Goal: Ask a question

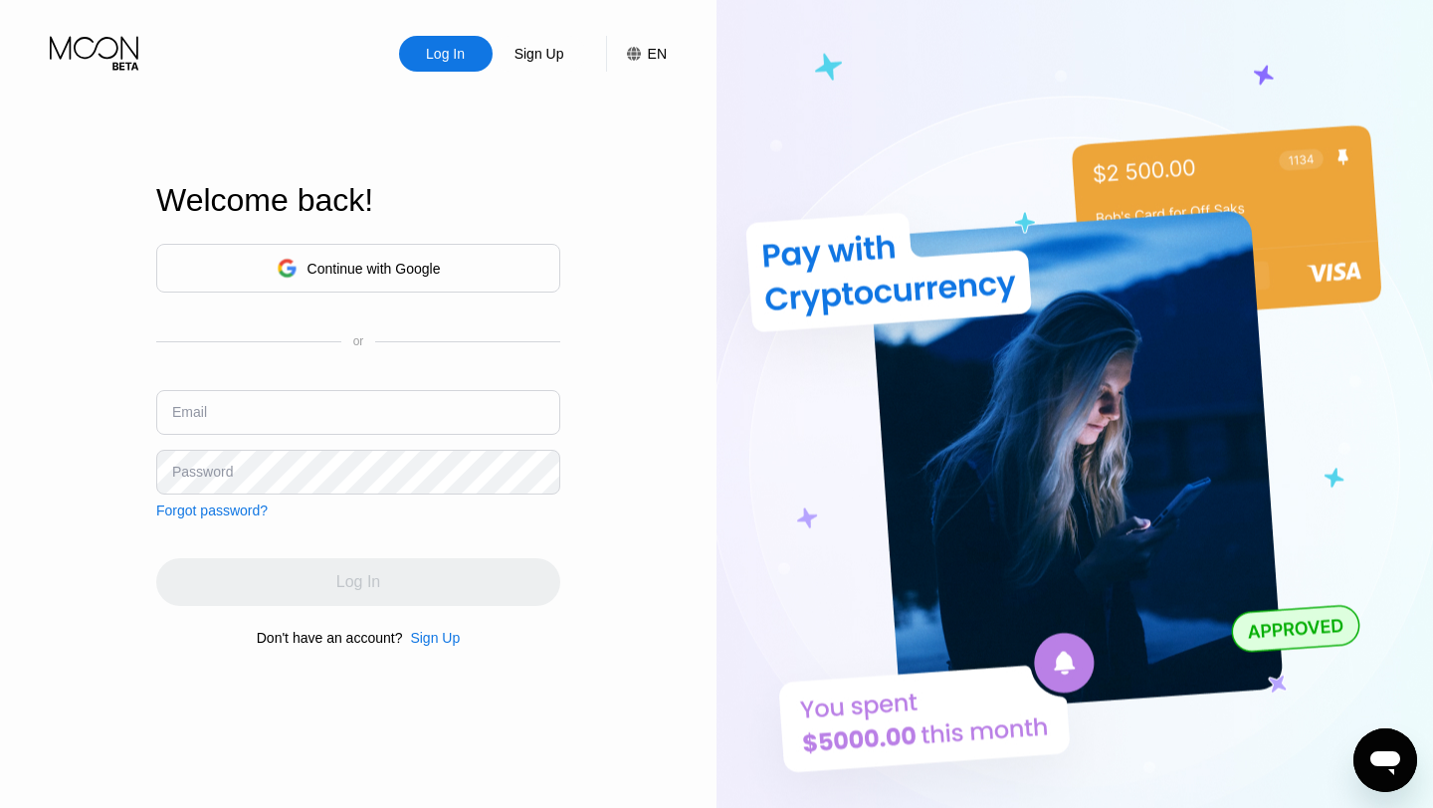
click at [418, 249] on div "Continue with Google" at bounding box center [358, 268] width 404 height 49
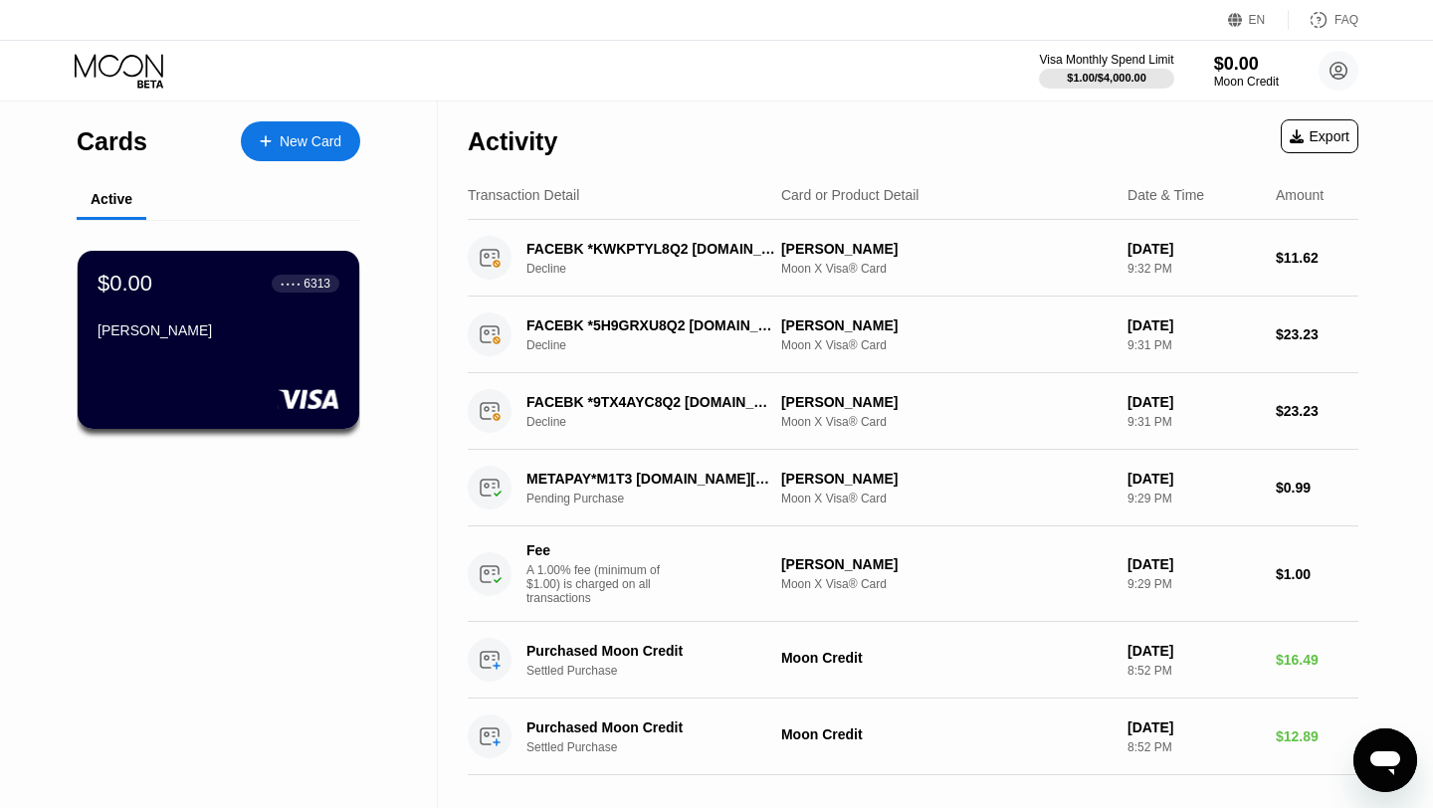
click at [1364, 758] on div "Messaging-Fenster öffnen" at bounding box center [1385, 760] width 60 height 60
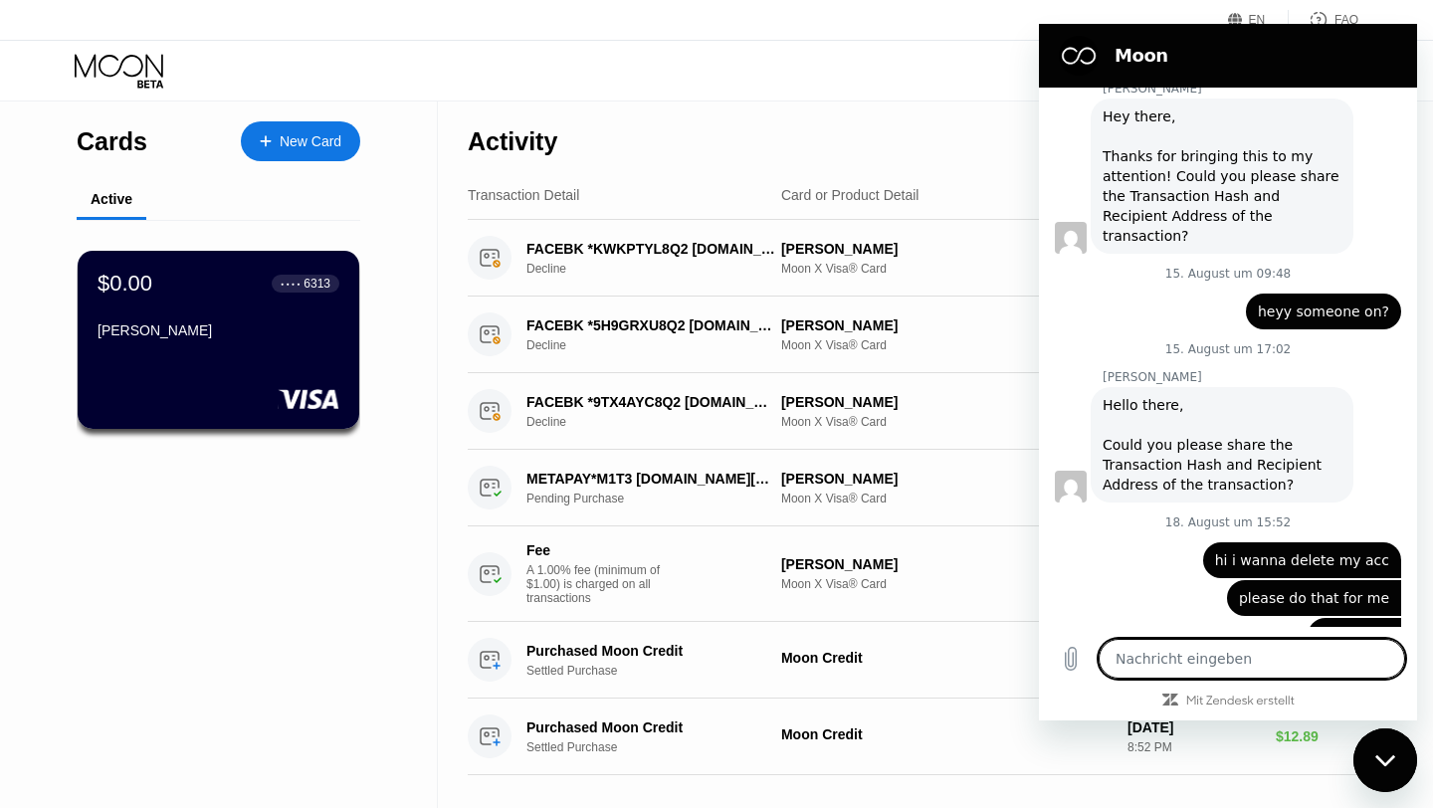
scroll to position [461, 0]
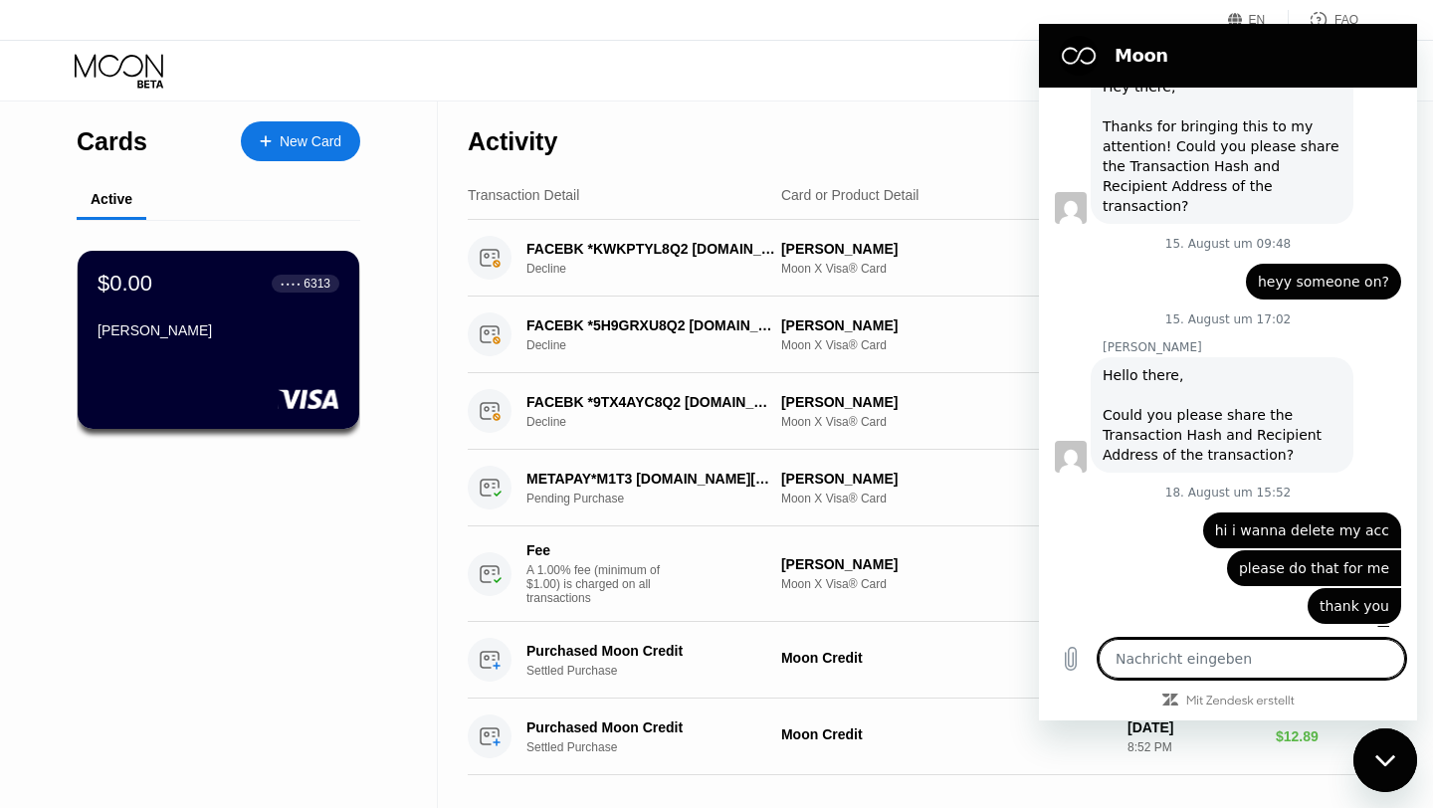
click at [1371, 751] on div "Messaging-Fenster schließen" at bounding box center [1385, 760] width 60 height 60
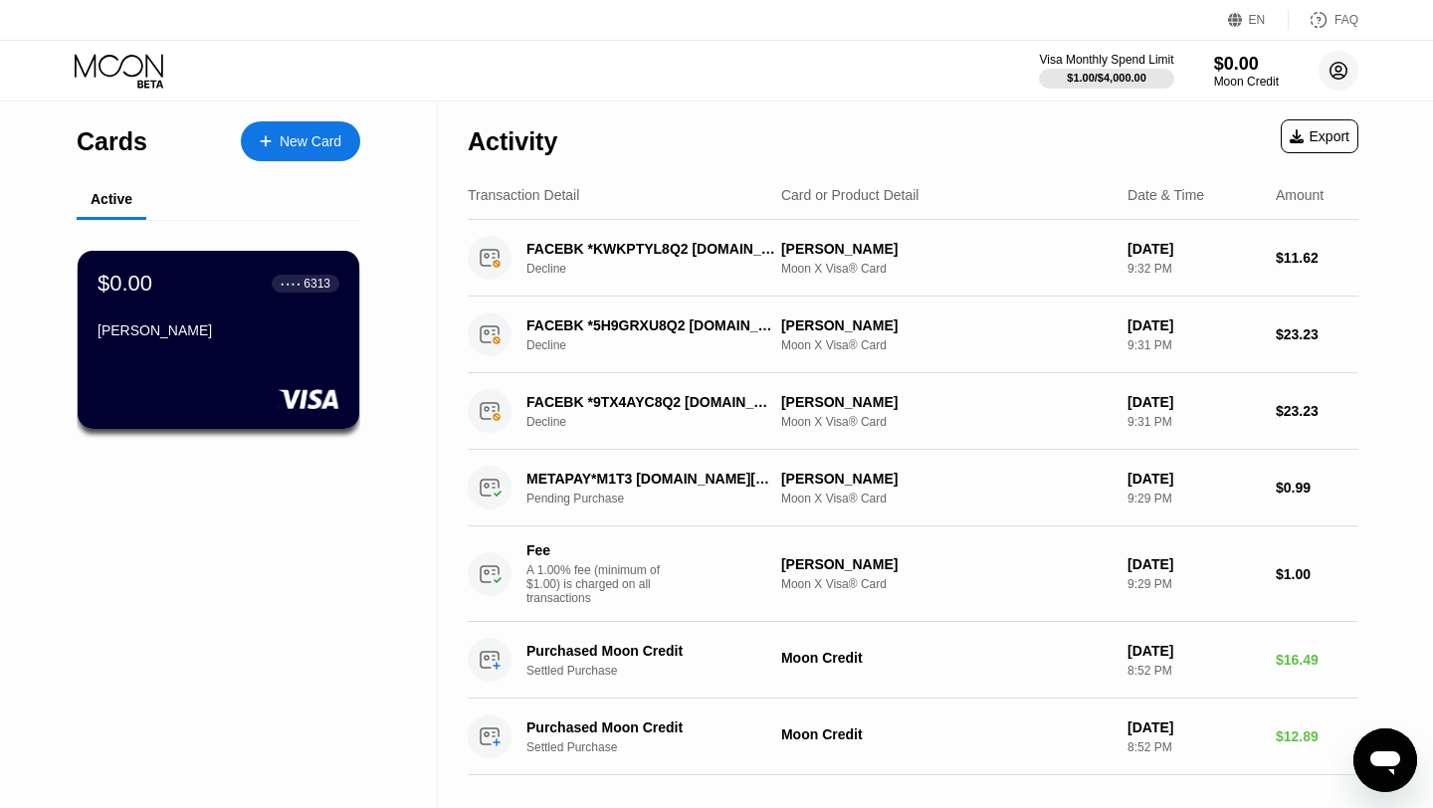
click at [1328, 71] on circle at bounding box center [1338, 71] width 40 height 40
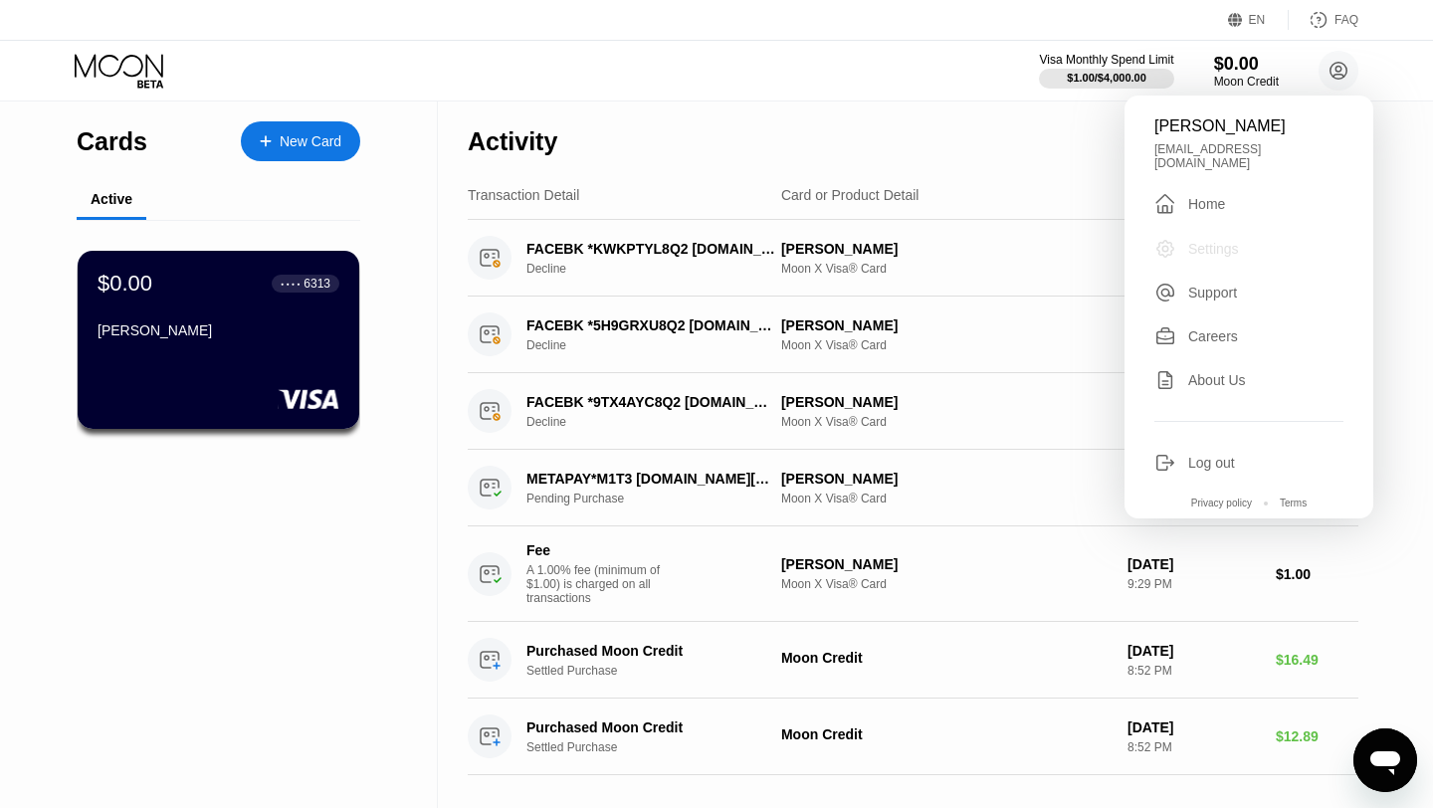
click at [1195, 241] on div "Settings" at bounding box center [1213, 249] width 51 height 16
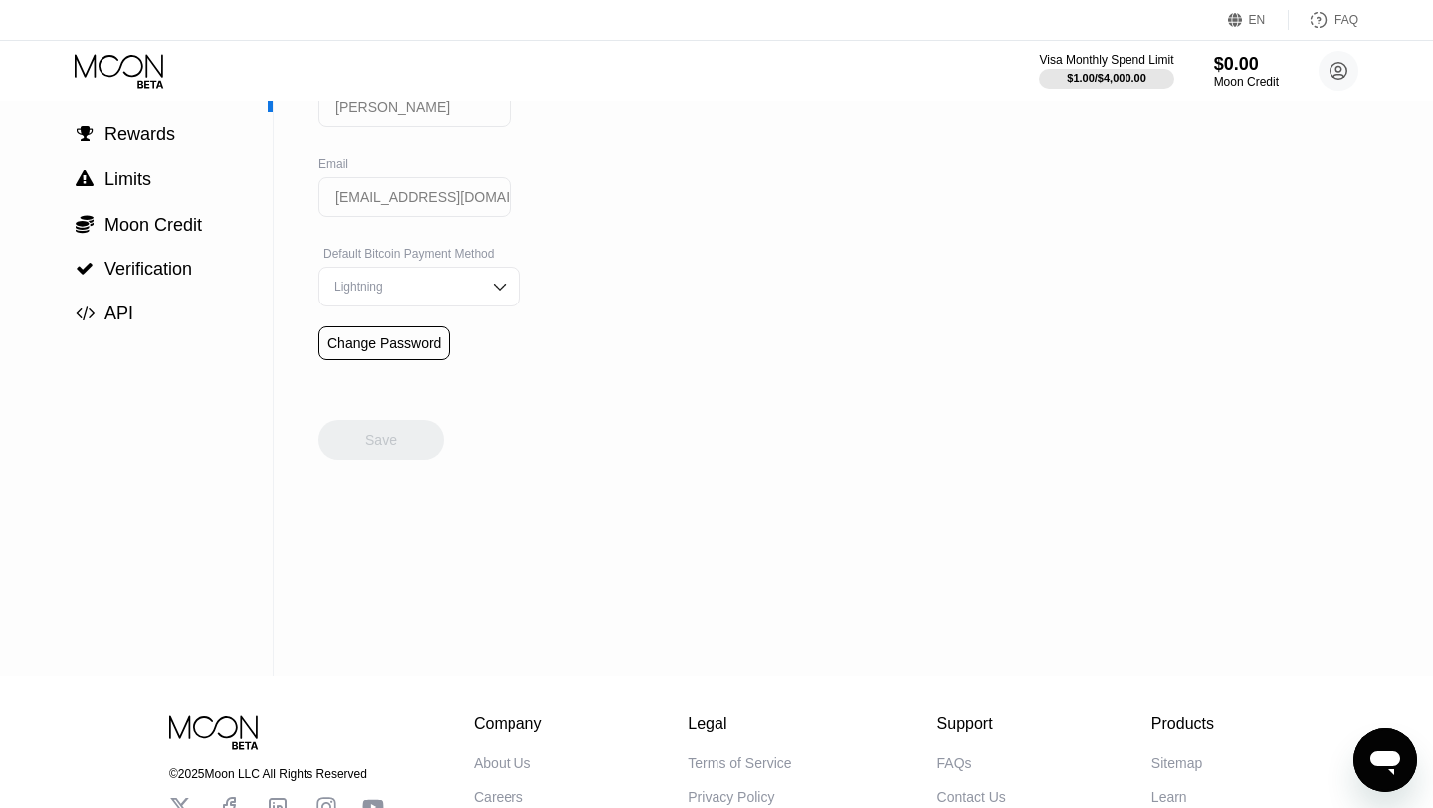
scroll to position [294, 0]
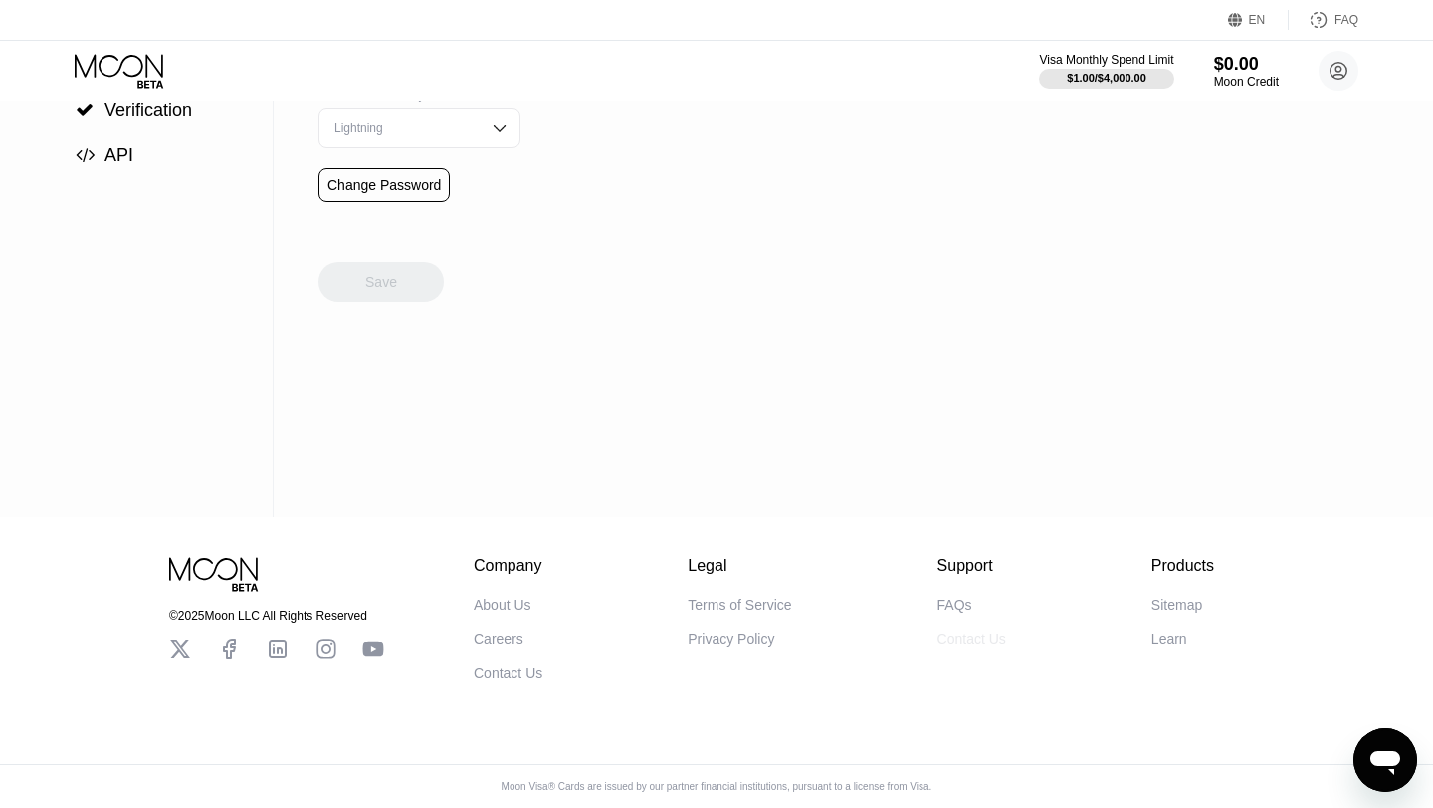
click at [949, 642] on div "Contact Us" at bounding box center [971, 639] width 69 height 16
type textarea "x"
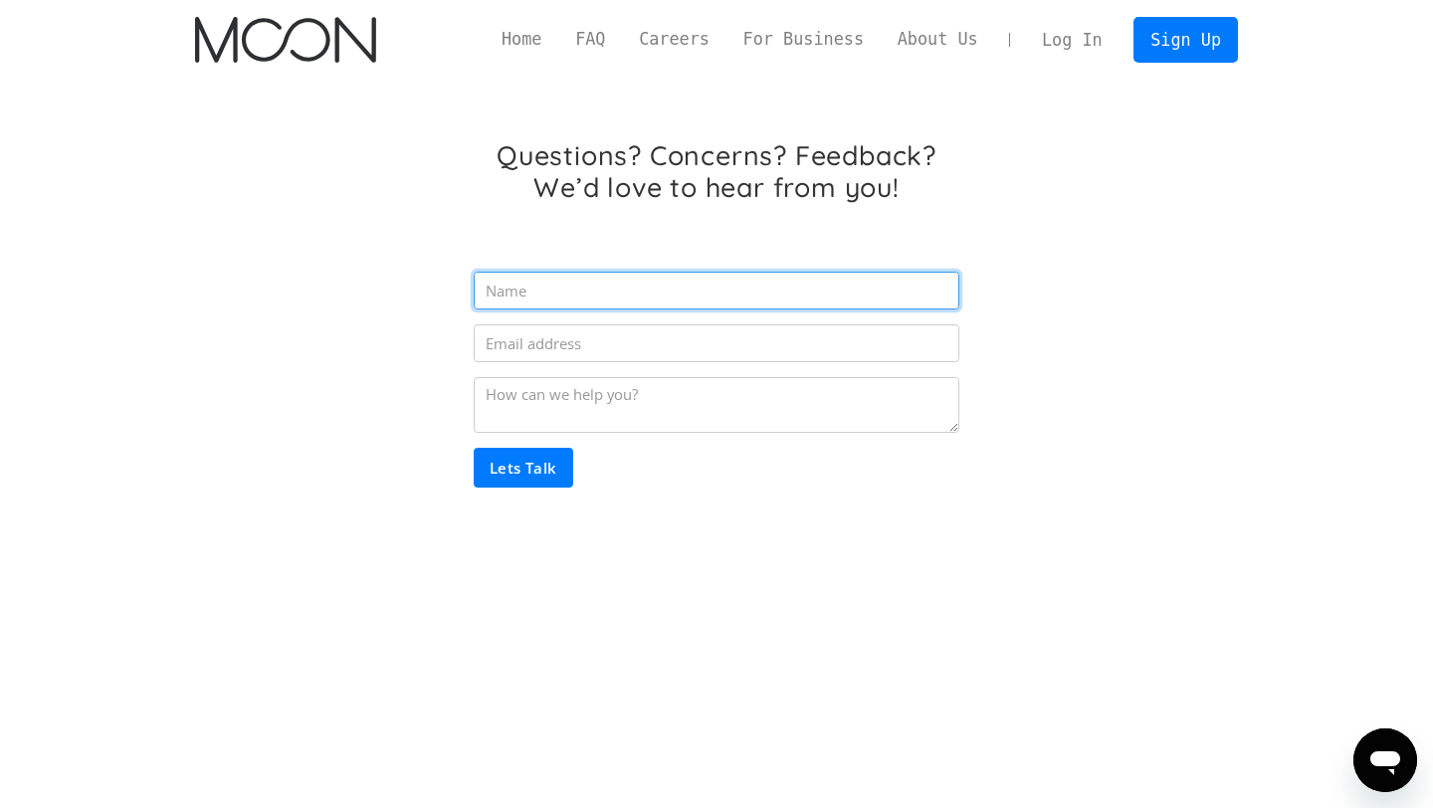
click at [543, 299] on input "Email Form" at bounding box center [717, 291] width 486 height 38
type input "Max"
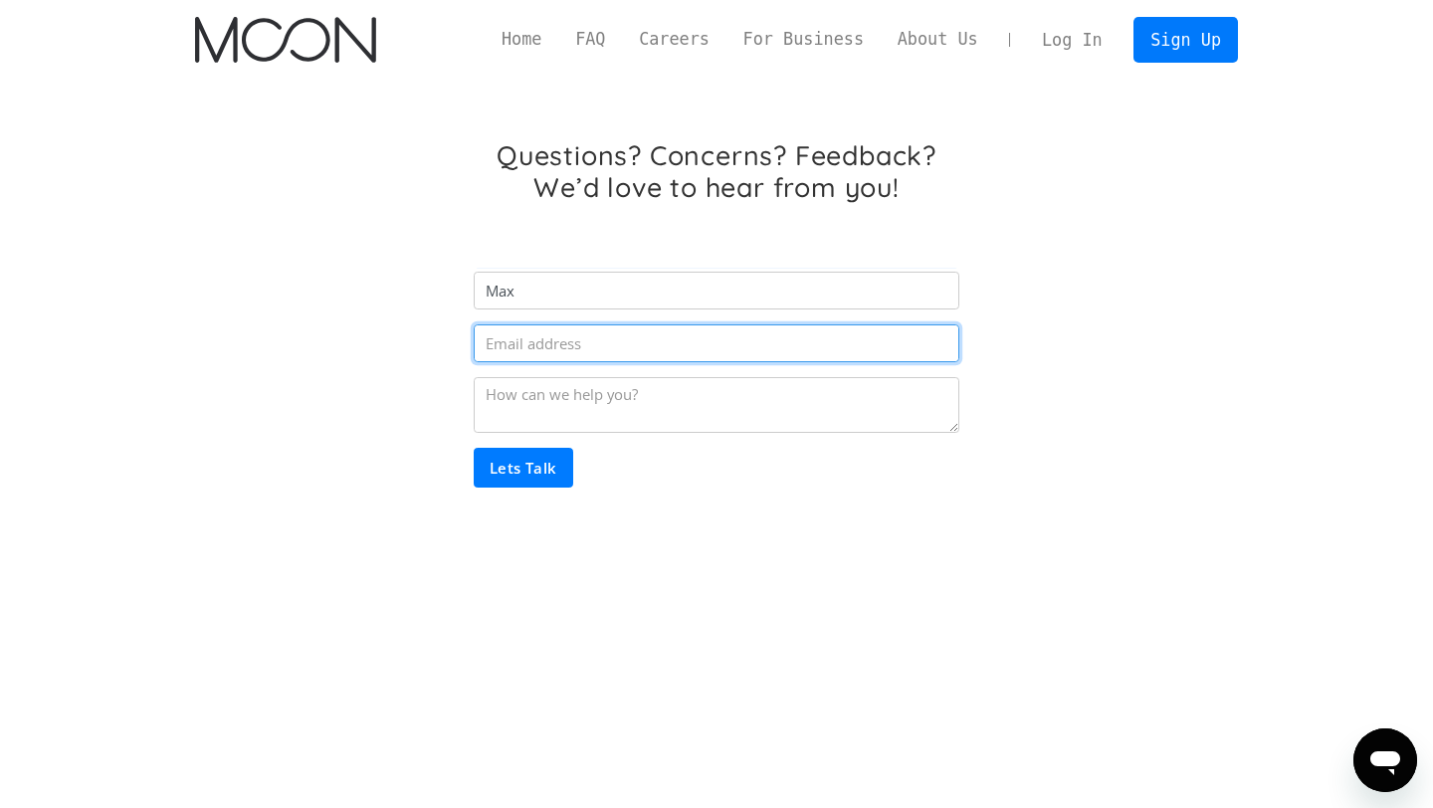
click at [526, 347] on input "Email Form" at bounding box center [717, 343] width 486 height 38
type input "[EMAIL_ADDRESS][DOMAIN_NAME]"
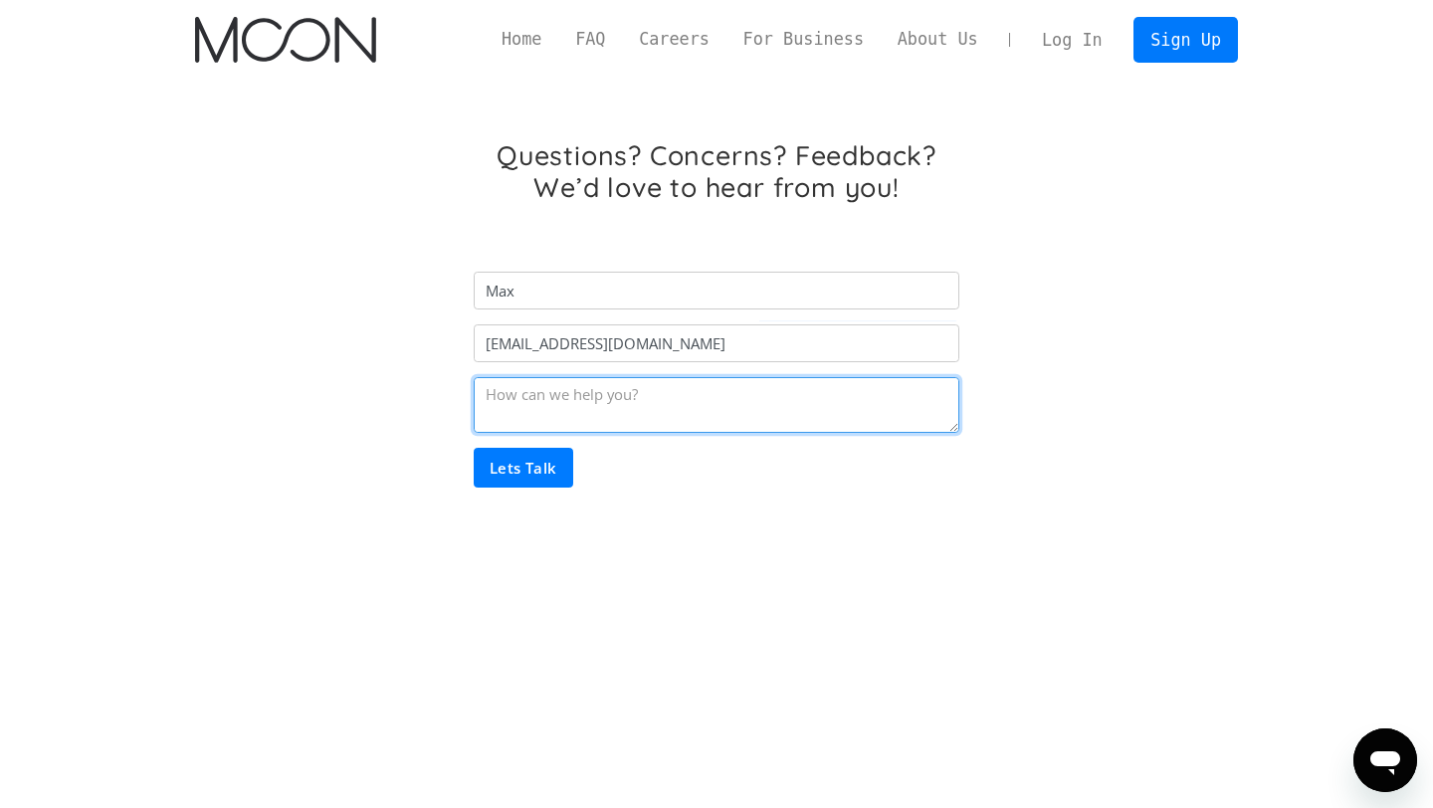
click at [601, 392] on textarea "Email Form" at bounding box center [717, 405] width 486 height 56
type textarea "please delete my account, thank you!"
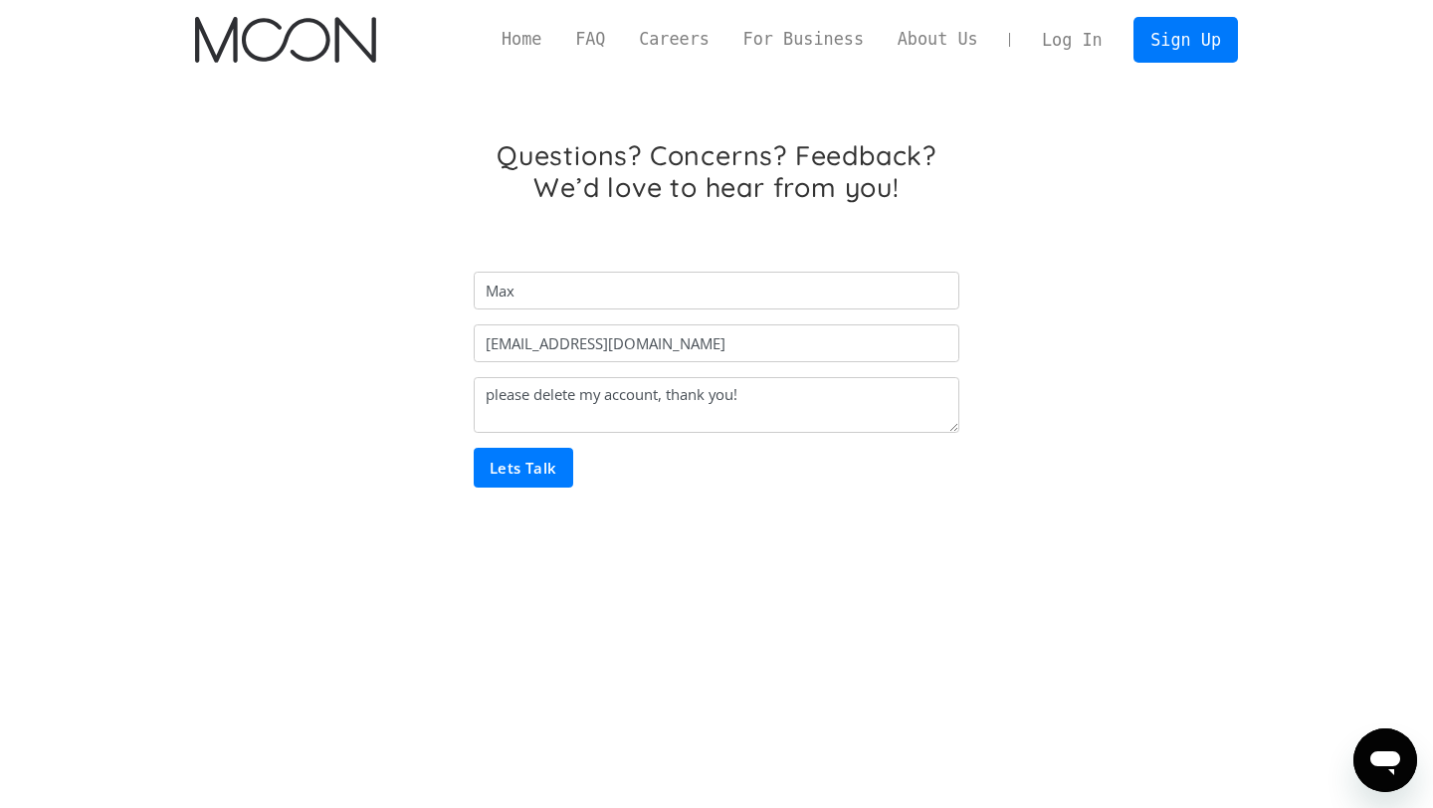
click at [534, 468] on input "Lets Talk" at bounding box center [524, 468] width 100 height 40
type input "Please wait..."
